Goal: Complete application form

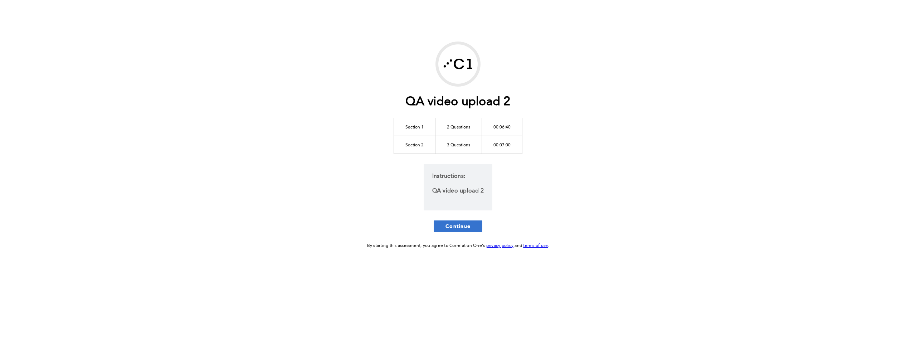
click at [461, 231] on button "Continue" at bounding box center [458, 225] width 49 height 11
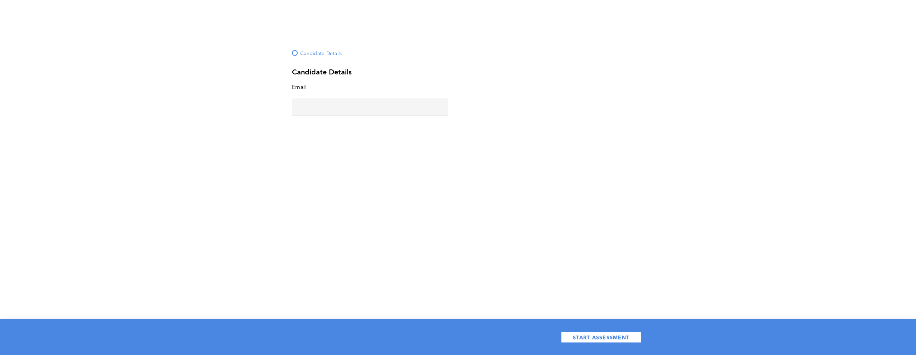
click at [359, 112] on input "text" at bounding box center [370, 106] width 156 height 17
type input "2"
type input "a@[DOMAIN_NAME]"
click at [604, 337] on span "START ASSESSMENT" at bounding box center [601, 337] width 57 height 7
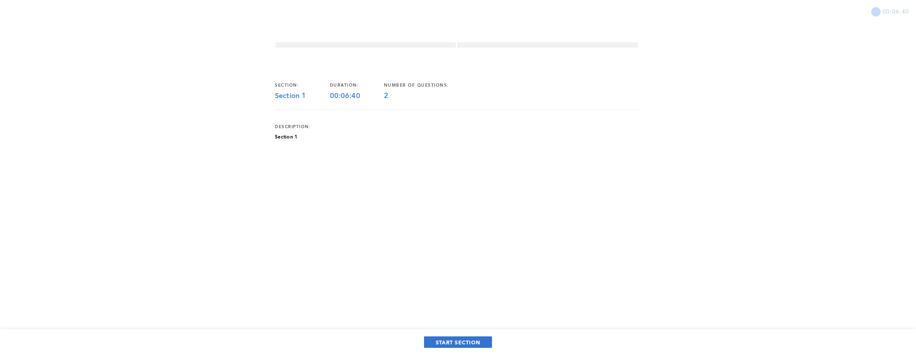
click at [475, 345] on button "START SECTION" at bounding box center [458, 341] width 68 height 11
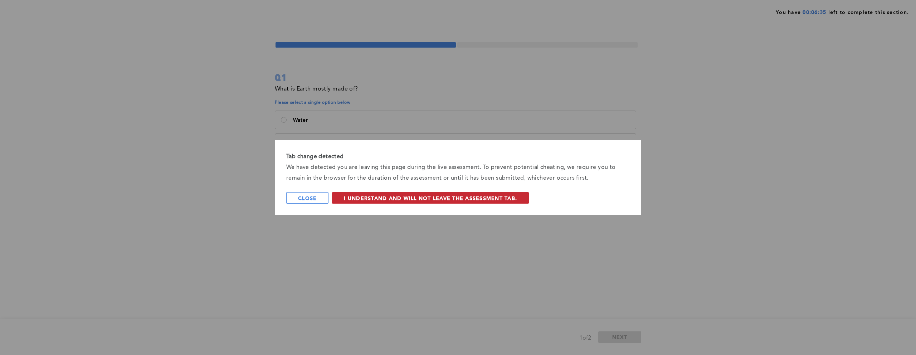
click at [367, 197] on span "I understand and will not leave the assessment tab." at bounding box center [430, 198] width 173 height 7
